Goal: Transaction & Acquisition: Purchase product/service

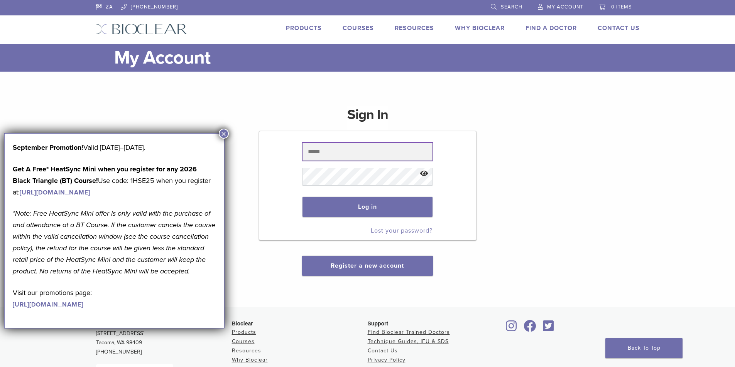
type input "**********"
click at [224, 135] on button "×" at bounding box center [224, 134] width 10 height 10
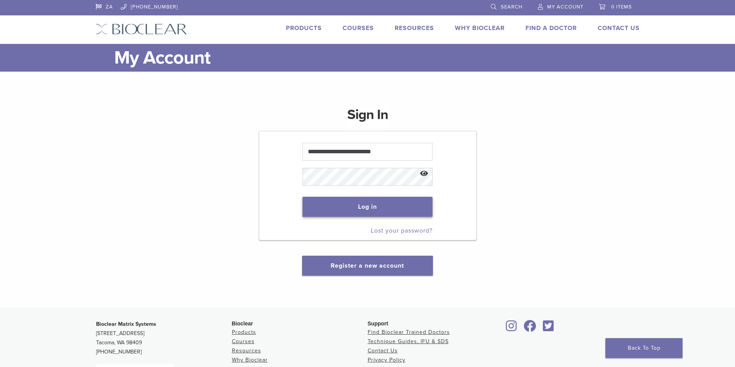
click at [394, 204] on button "Log in" at bounding box center [367, 207] width 130 height 20
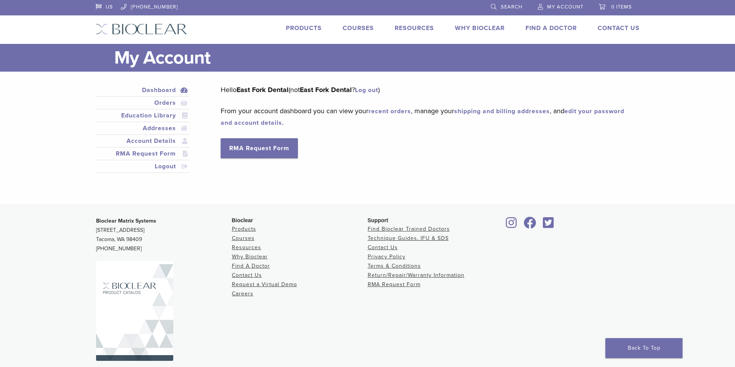
click at [576, 5] on span "My Account" at bounding box center [565, 7] width 36 height 6
click at [295, 31] on link "Products" at bounding box center [304, 28] width 36 height 8
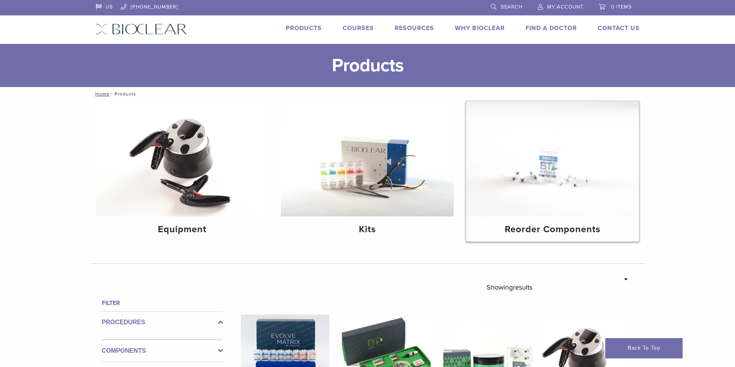
click at [533, 170] on img at bounding box center [552, 158] width 173 height 115
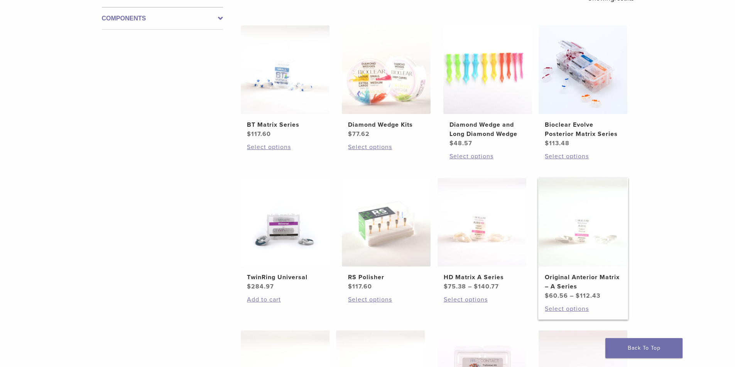
scroll to position [39, 0]
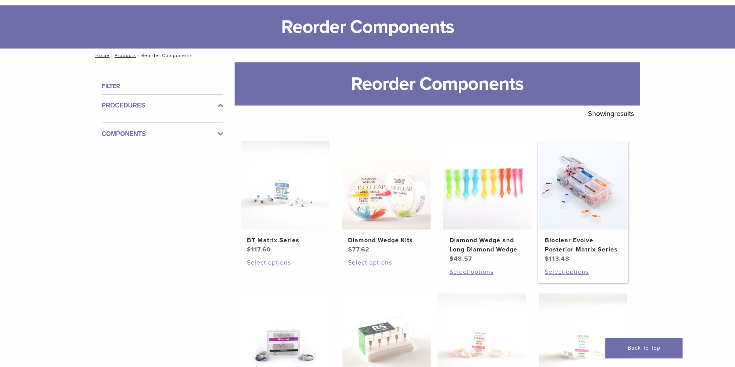
click at [573, 199] on img at bounding box center [582, 185] width 89 height 89
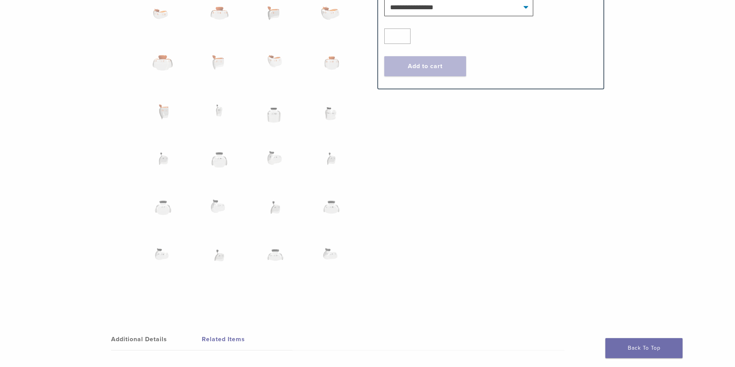
scroll to position [656, 0]
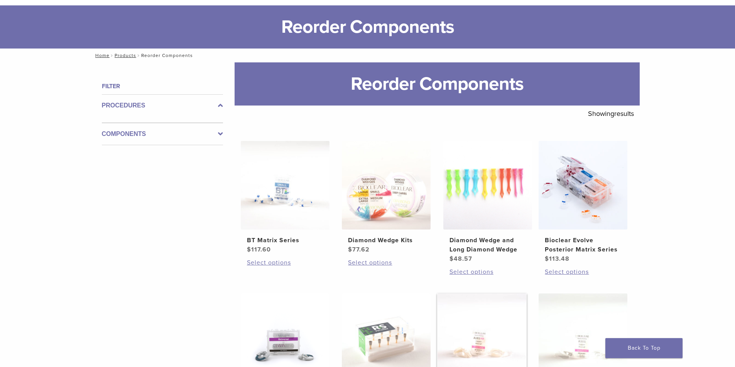
scroll to position [81, 0]
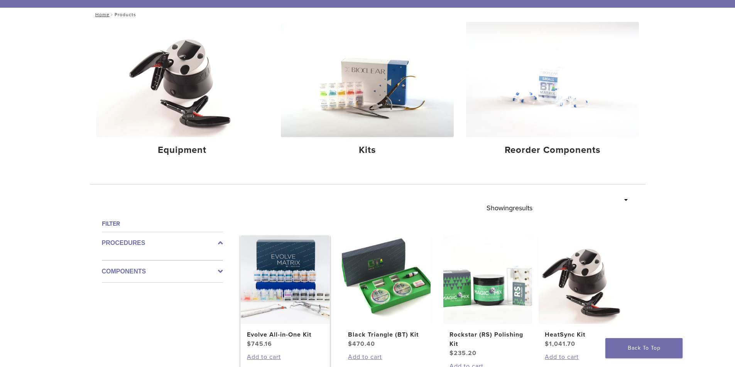
scroll to position [308, 0]
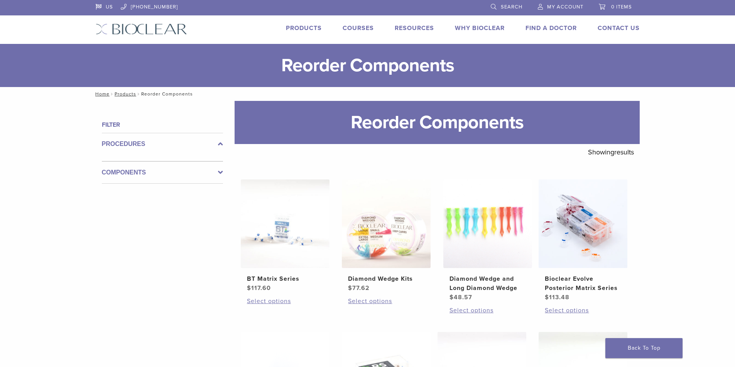
scroll to position [116, 0]
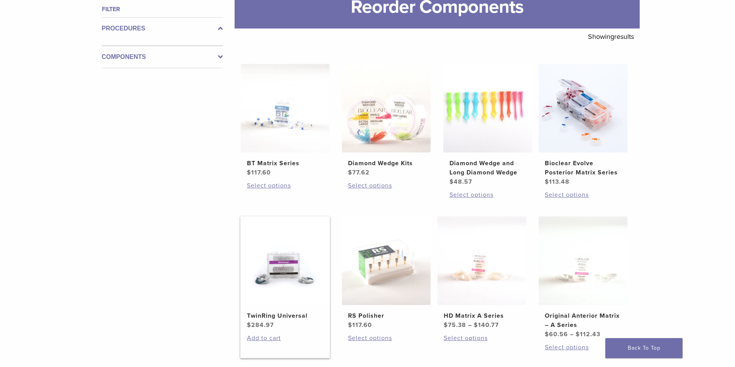
click at [294, 284] on img at bounding box center [285, 261] width 89 height 89
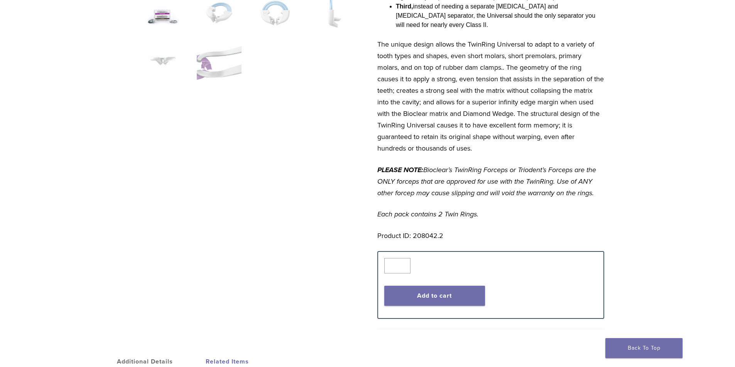
scroll to position [308, 0]
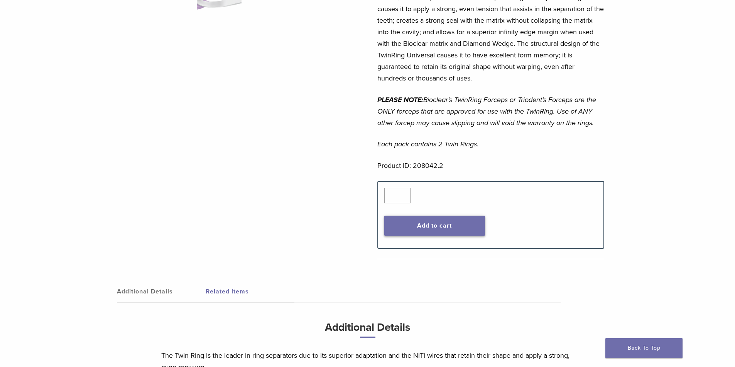
click at [441, 216] on button "Add to cart" at bounding box center [434, 226] width 101 height 20
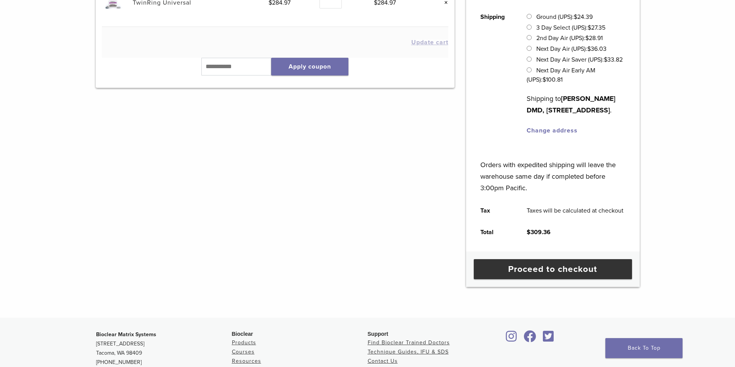
scroll to position [231, 0]
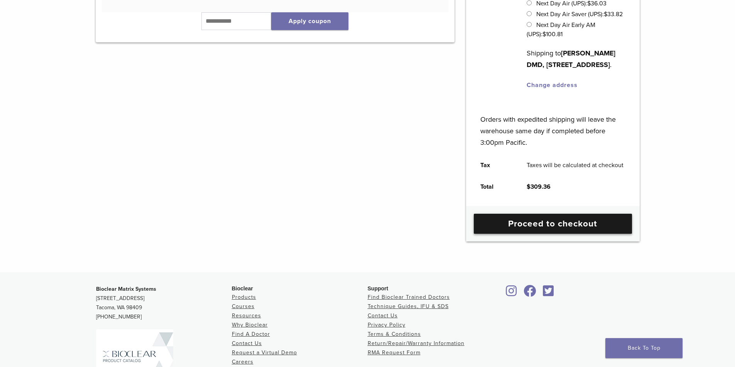
click at [561, 234] on link "Proceed to checkout" at bounding box center [553, 224] width 158 height 20
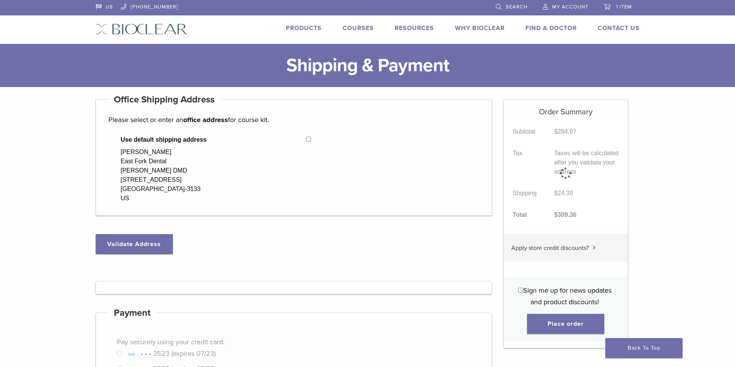
select select "**"
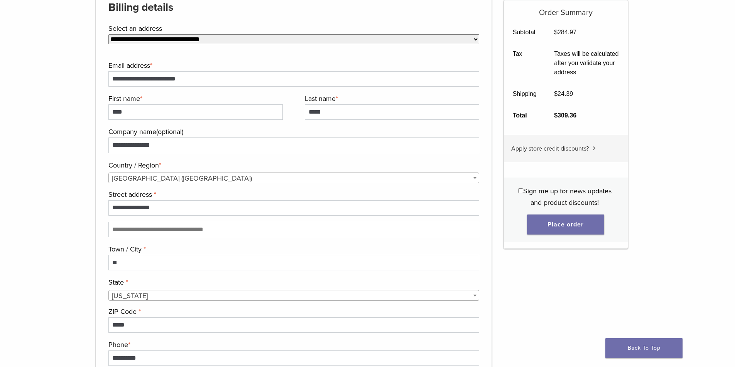
scroll to position [611, 0]
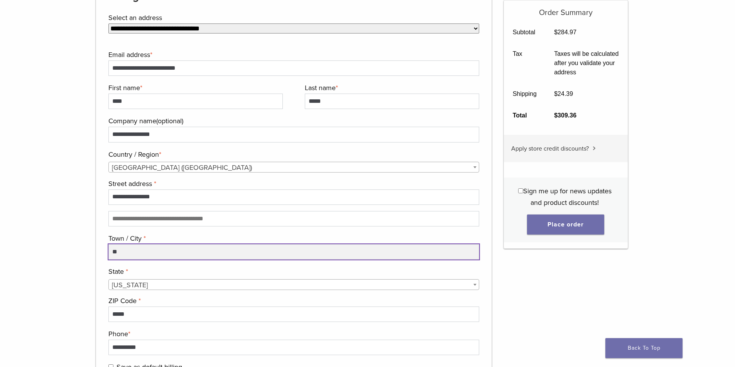
click at [145, 254] on input "**" at bounding box center [293, 251] width 371 height 15
type input "*********"
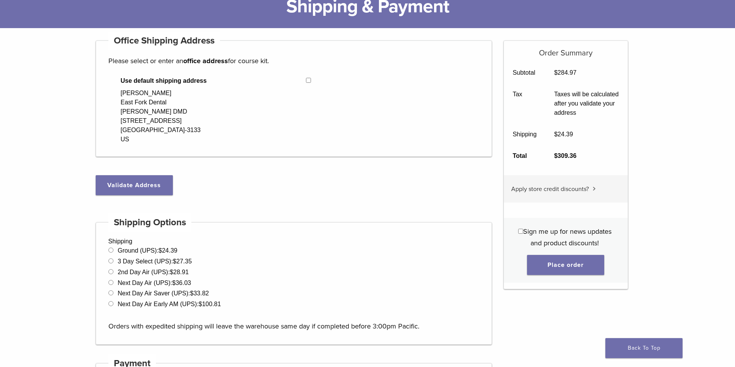
scroll to position [32, 0]
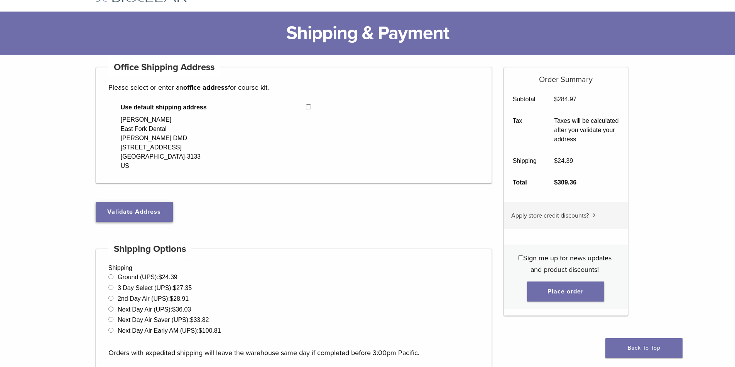
click at [126, 207] on button "Validate Address" at bounding box center [134, 212] width 77 height 20
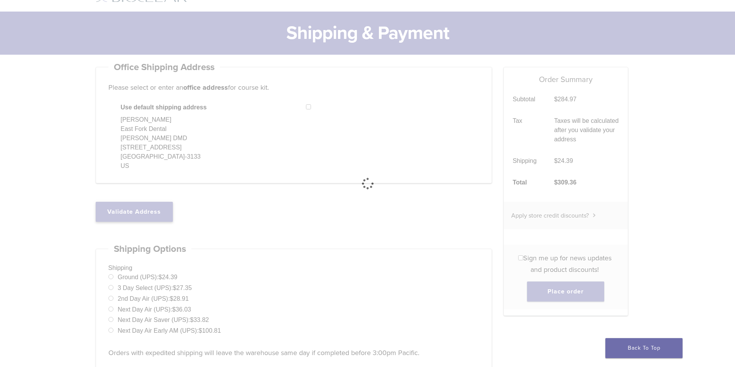
select select "**"
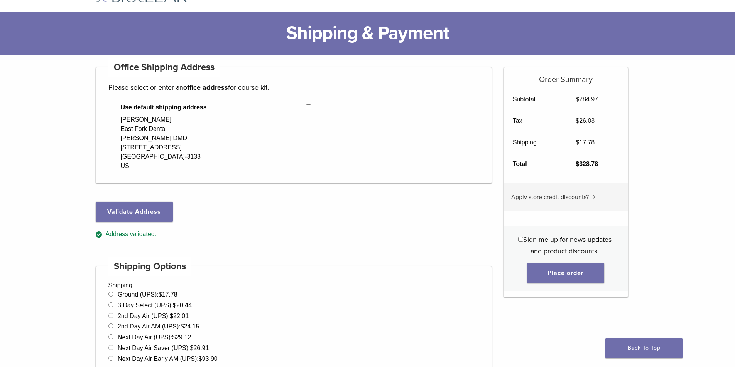
click at [571, 260] on div "Sign me up for news updates and product discounts! Place order" at bounding box center [566, 258] width 124 height 65
click at [576, 270] on button "Place order" at bounding box center [565, 273] width 77 height 20
